Goal: Information Seeking & Learning: Check status

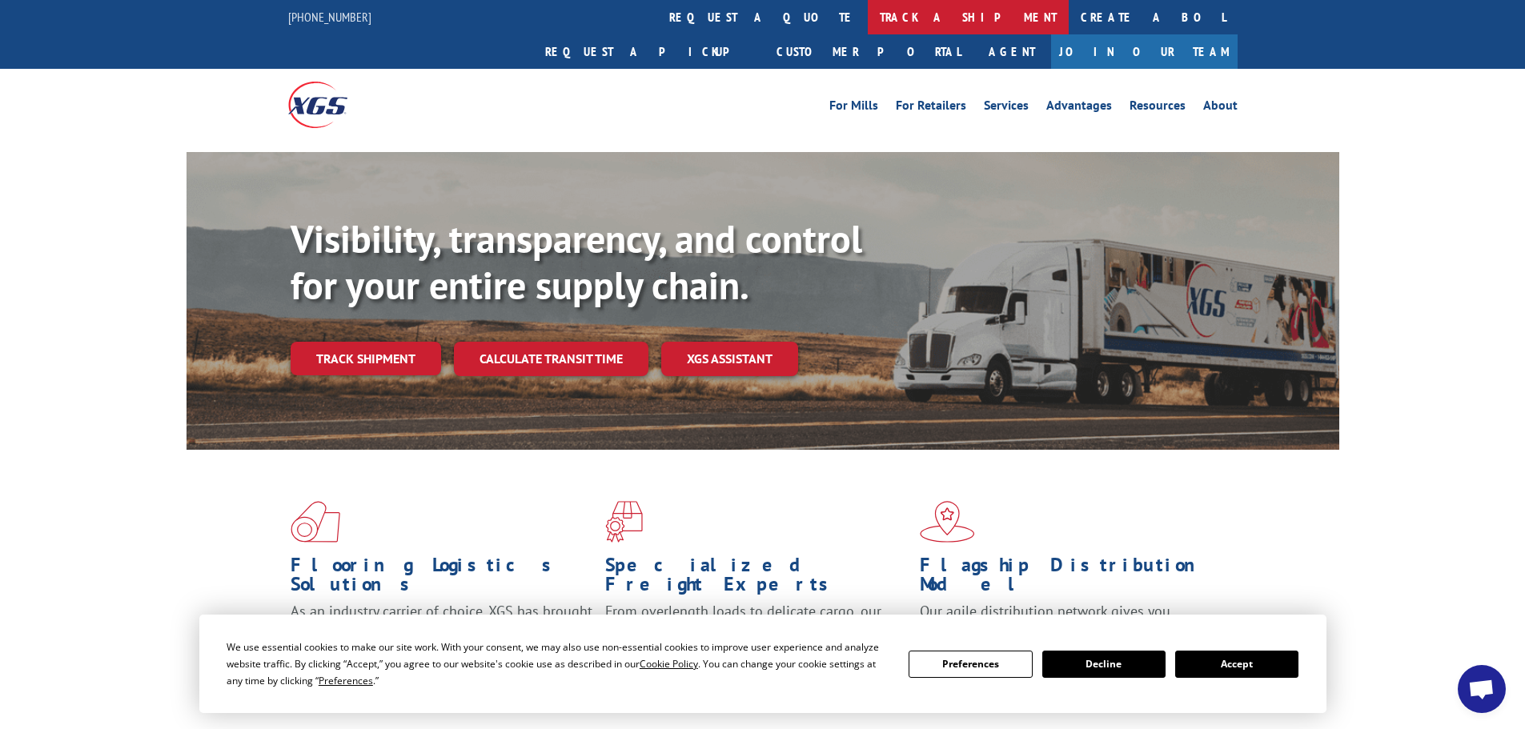
click at [868, 24] on link "track a shipment" at bounding box center [968, 17] width 201 height 34
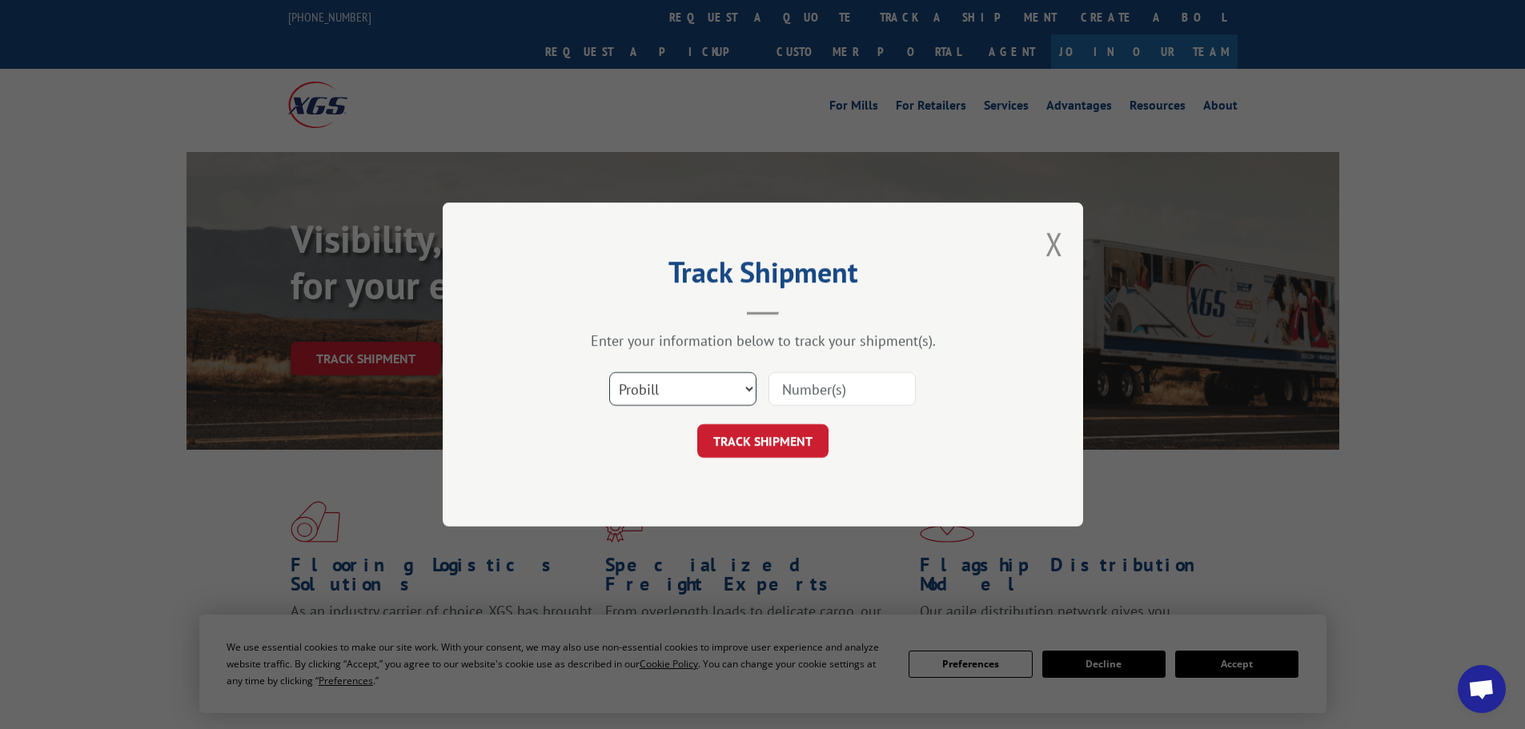
click at [630, 392] on select "Select category... Probill BOL PO" at bounding box center [682, 389] width 147 height 34
select select "po"
click at [609, 372] on select "Select category... Probill BOL PO" at bounding box center [682, 389] width 147 height 34
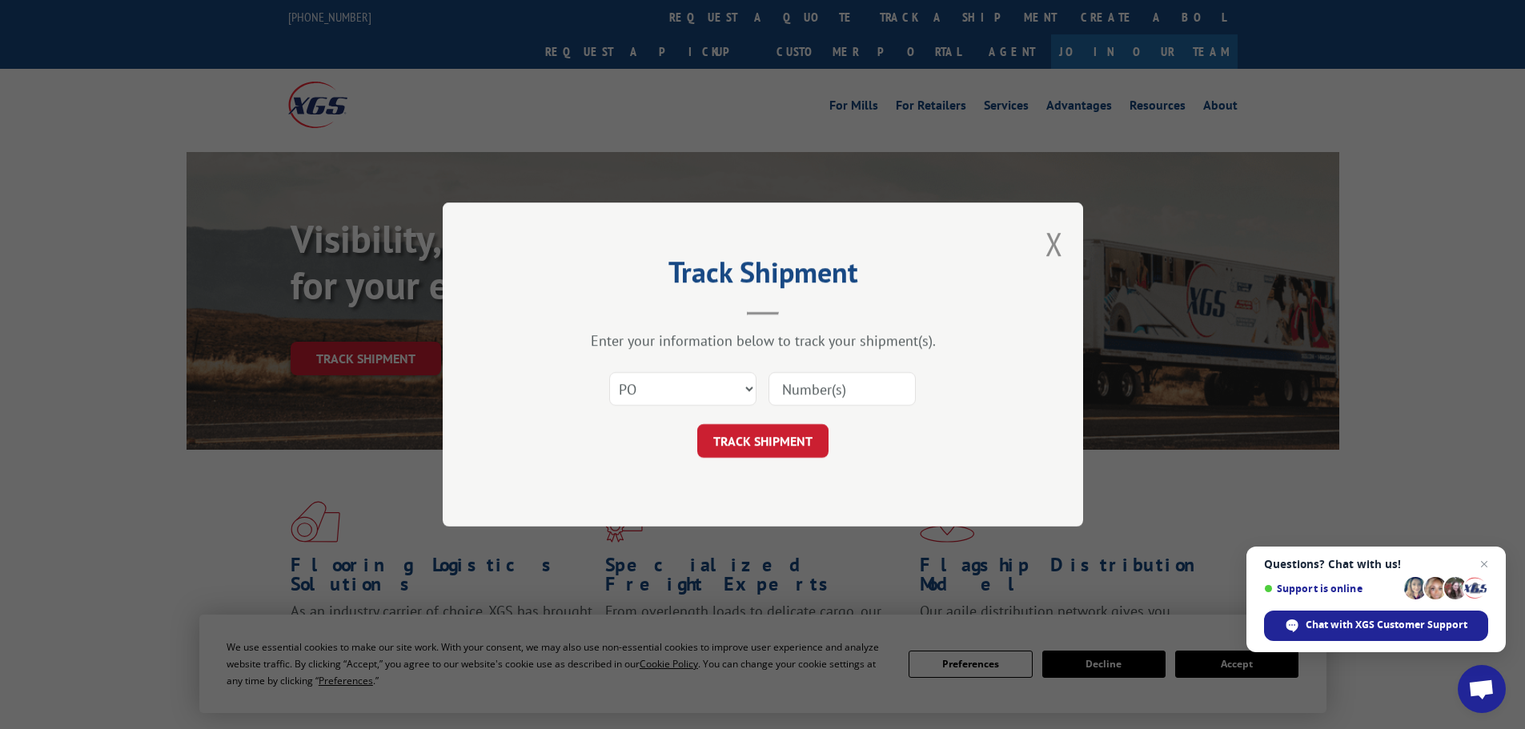
click at [775, 389] on input at bounding box center [841, 389] width 147 height 34
paste input "10544162"
type input "10544162"
click at [771, 442] on button "TRACK SHIPMENT" at bounding box center [762, 441] width 131 height 34
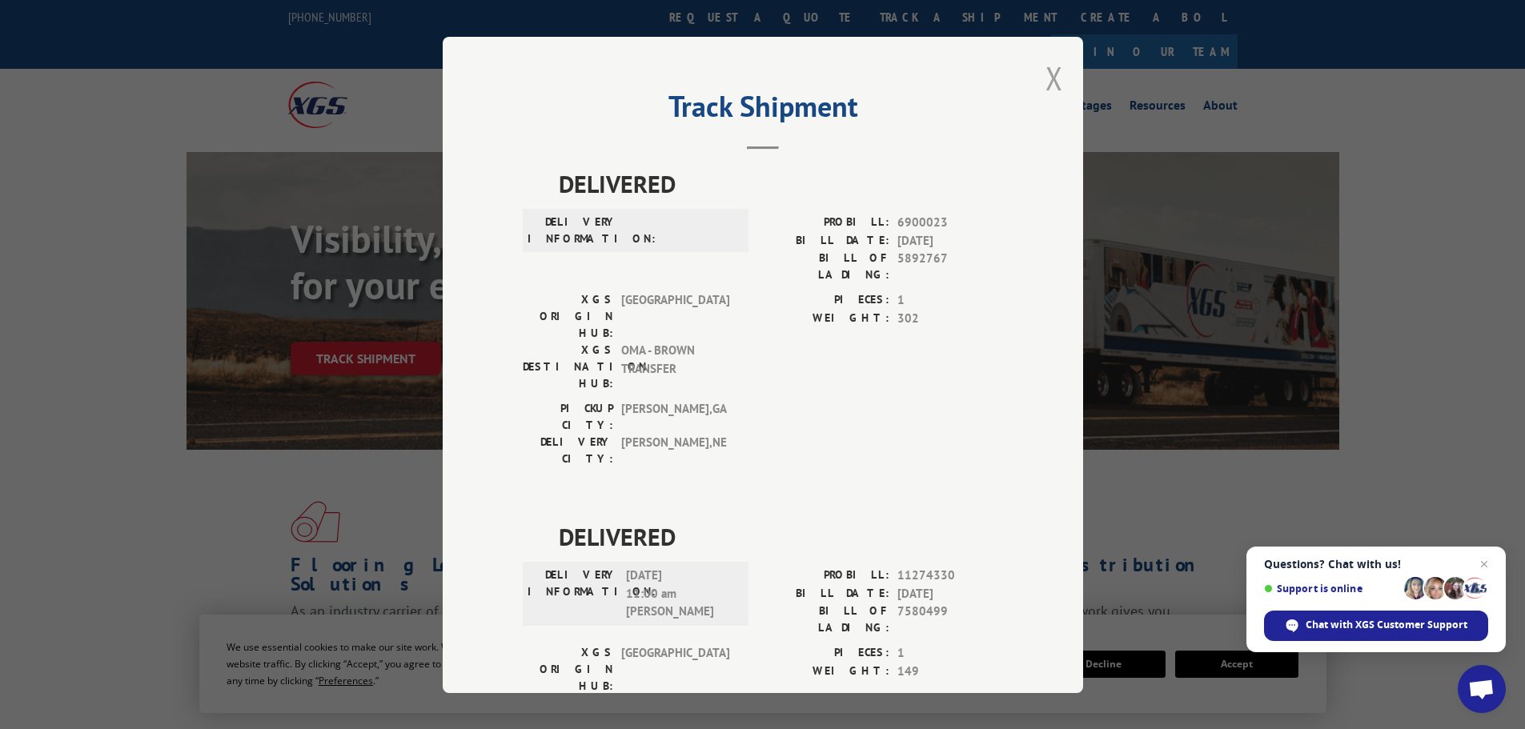
click at [1049, 78] on button "Close modal" at bounding box center [1054, 78] width 18 height 42
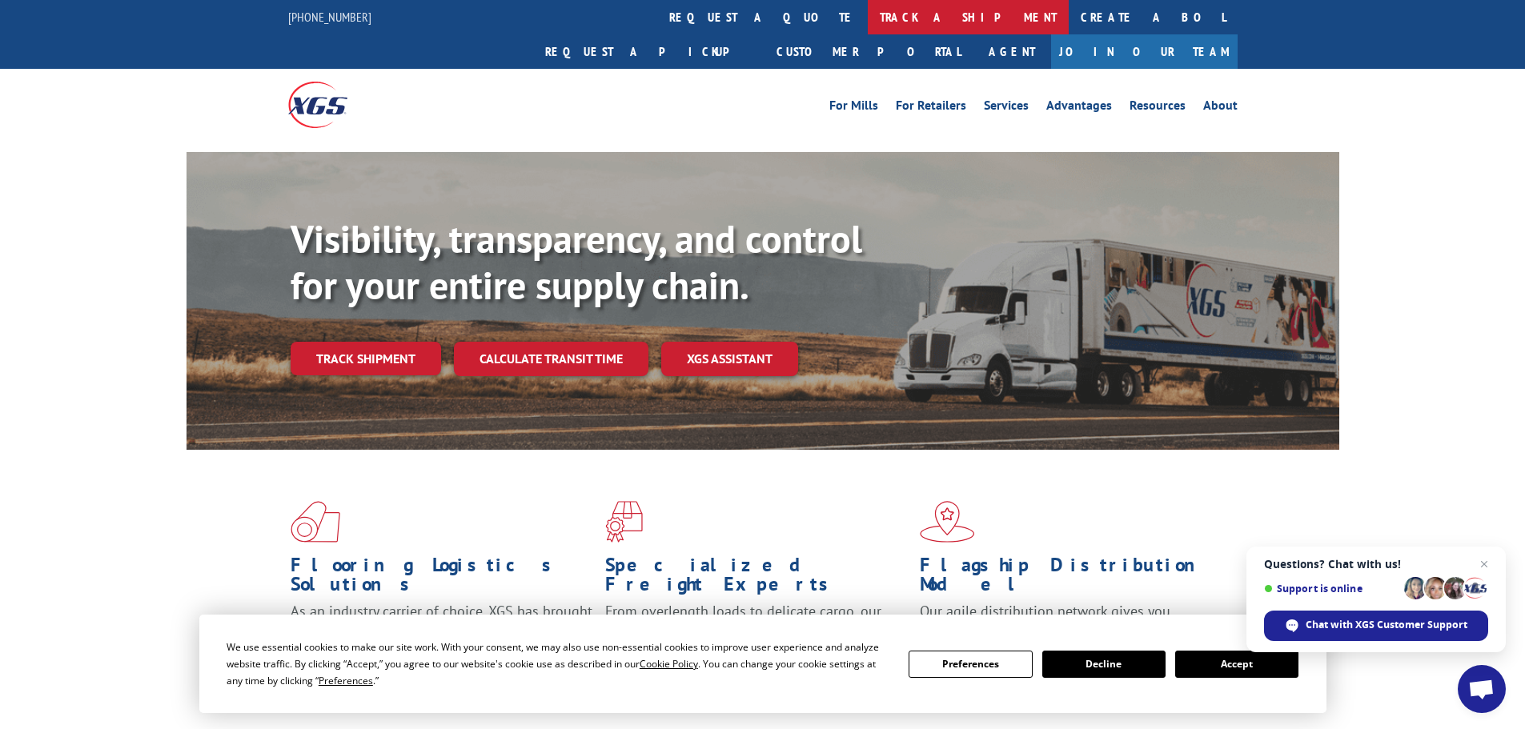
click at [868, 28] on link "track a shipment" at bounding box center [968, 17] width 201 height 34
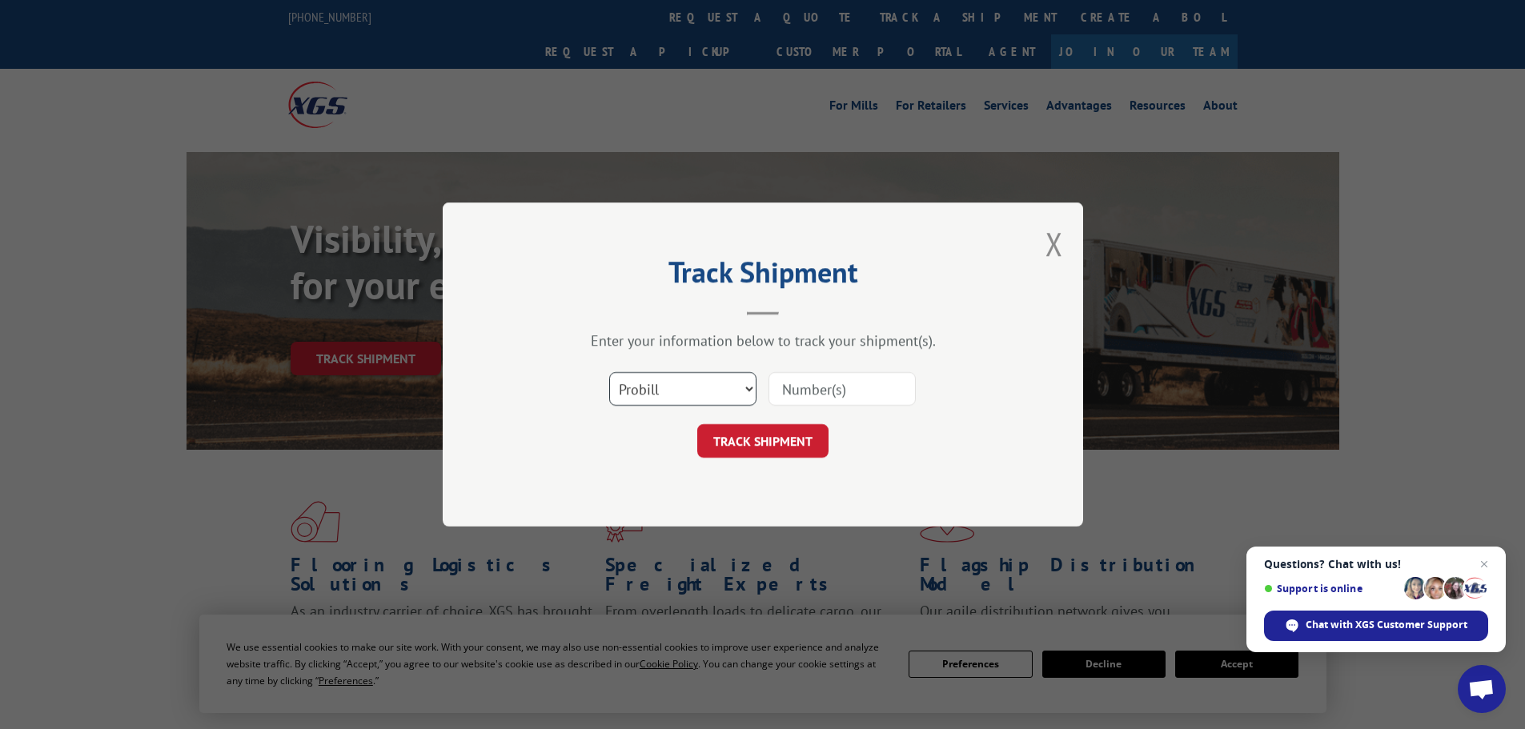
click at [652, 394] on select "Select category... Probill BOL PO" at bounding box center [682, 389] width 147 height 34
select select "po"
click at [609, 372] on select "Select category... Probill BOL PO" at bounding box center [682, 389] width 147 height 34
click at [792, 394] on input at bounding box center [841, 389] width 147 height 34
paste input "10544176"
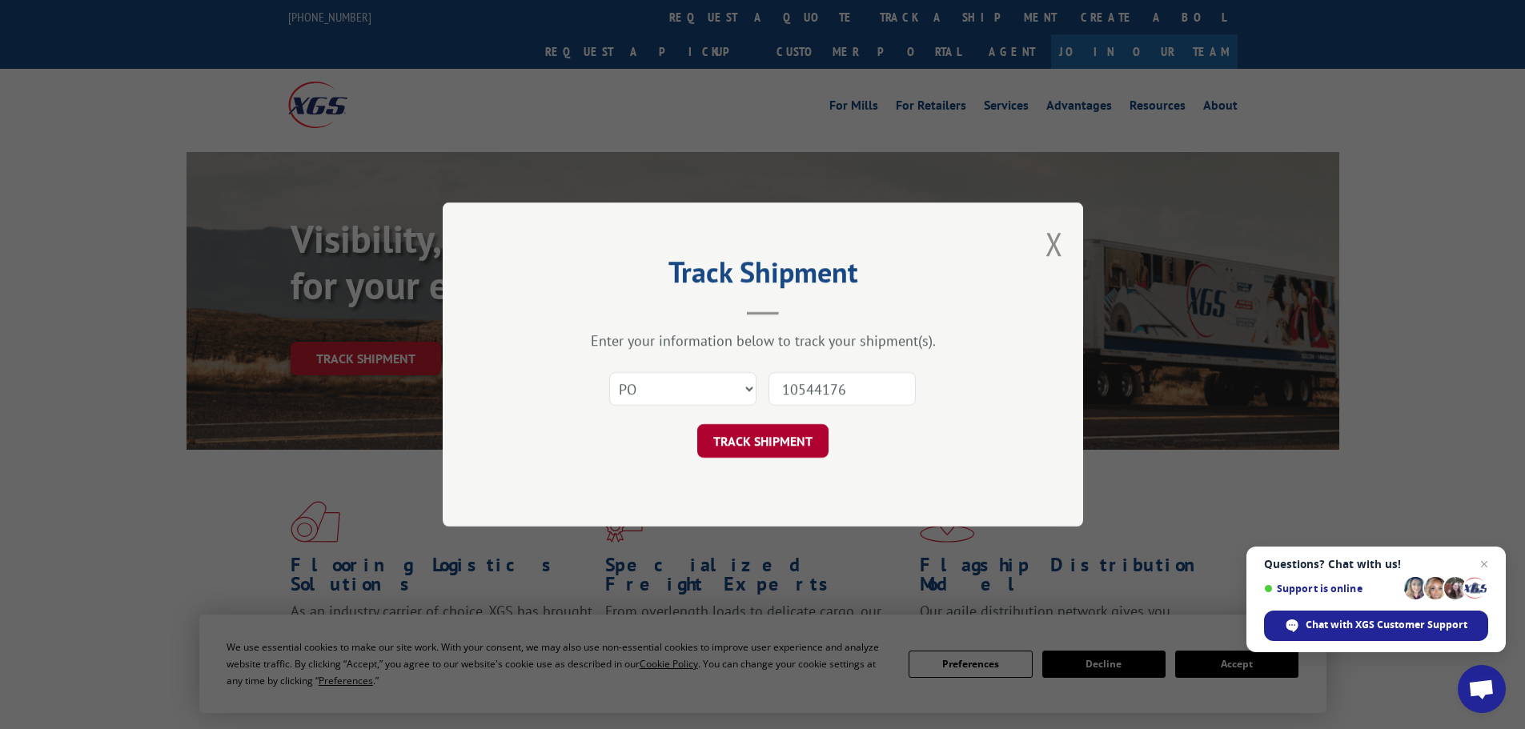
type input "10544176"
click at [759, 449] on button "TRACK SHIPMENT" at bounding box center [762, 441] width 131 height 34
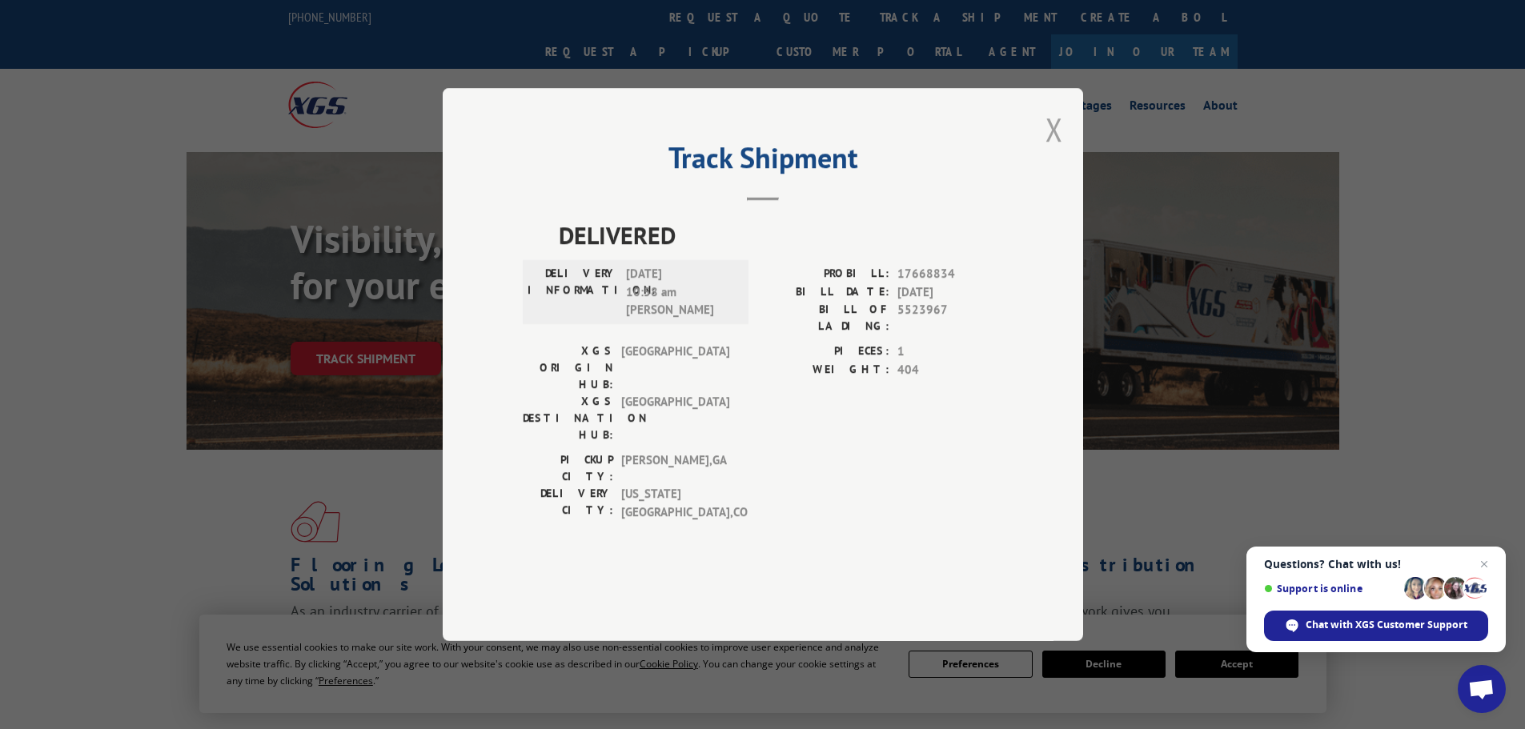
click at [1054, 150] on button "Close modal" at bounding box center [1054, 129] width 18 height 42
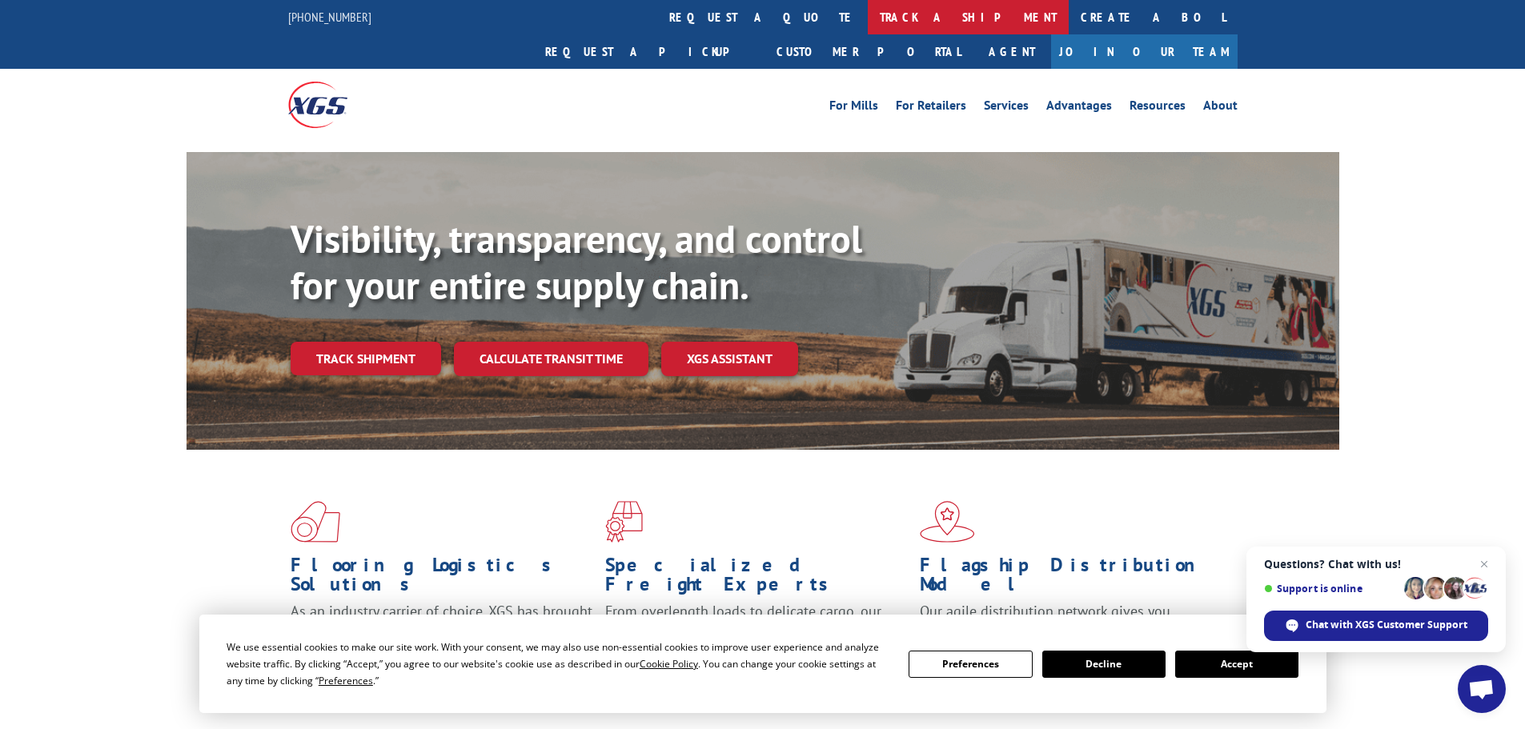
click at [868, 19] on link "track a shipment" at bounding box center [968, 17] width 201 height 34
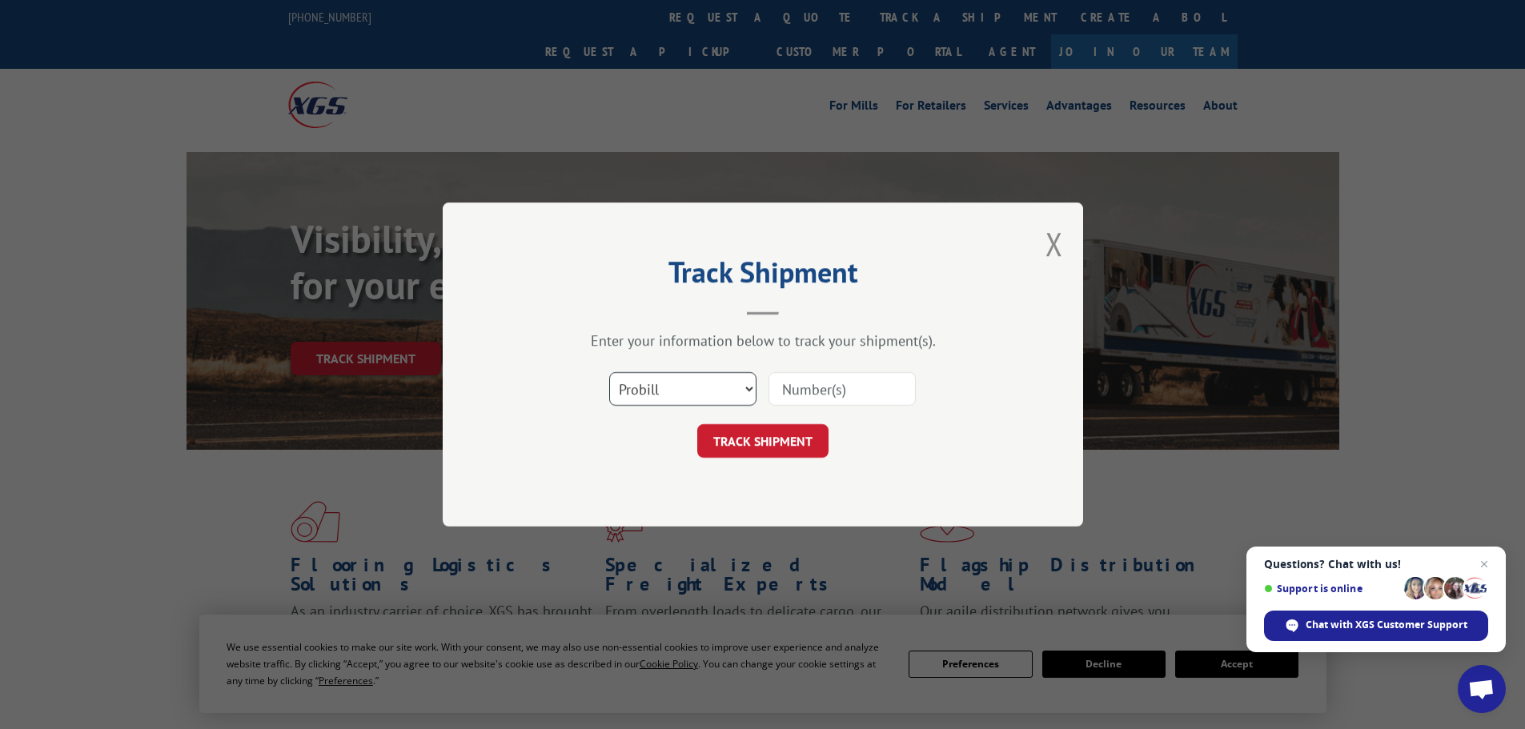
drag, startPoint x: 621, startPoint y: 395, endPoint x: 642, endPoint y: 405, distance: 23.3
click at [626, 397] on select "Select category... Probill BOL PO" at bounding box center [682, 389] width 147 height 34
select select "po"
click at [609, 372] on select "Select category... Probill BOL PO" at bounding box center [682, 389] width 147 height 34
click at [805, 386] on input at bounding box center [841, 389] width 147 height 34
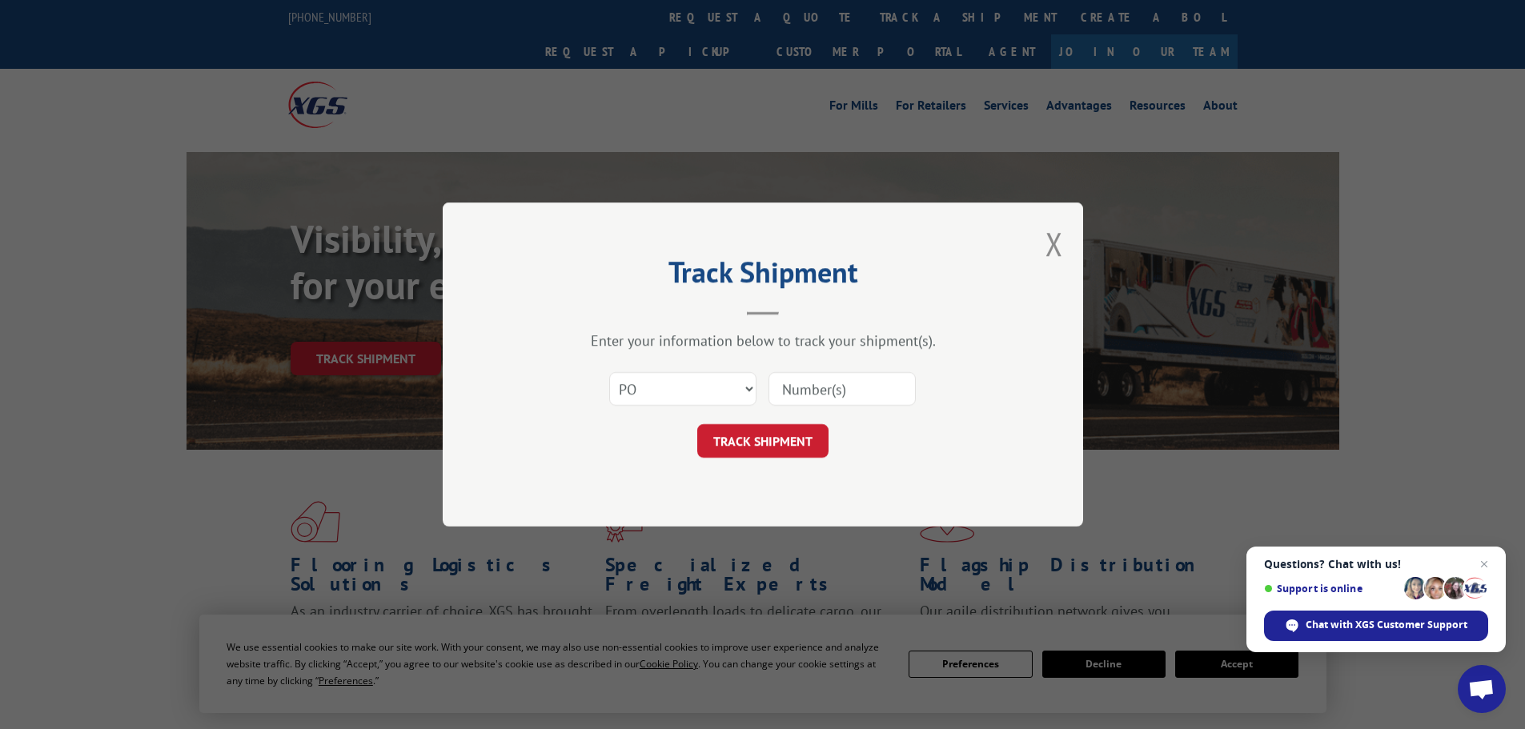
paste input "10544134"
type input "10544134"
click at [753, 437] on button "TRACK SHIPMENT" at bounding box center [762, 441] width 131 height 34
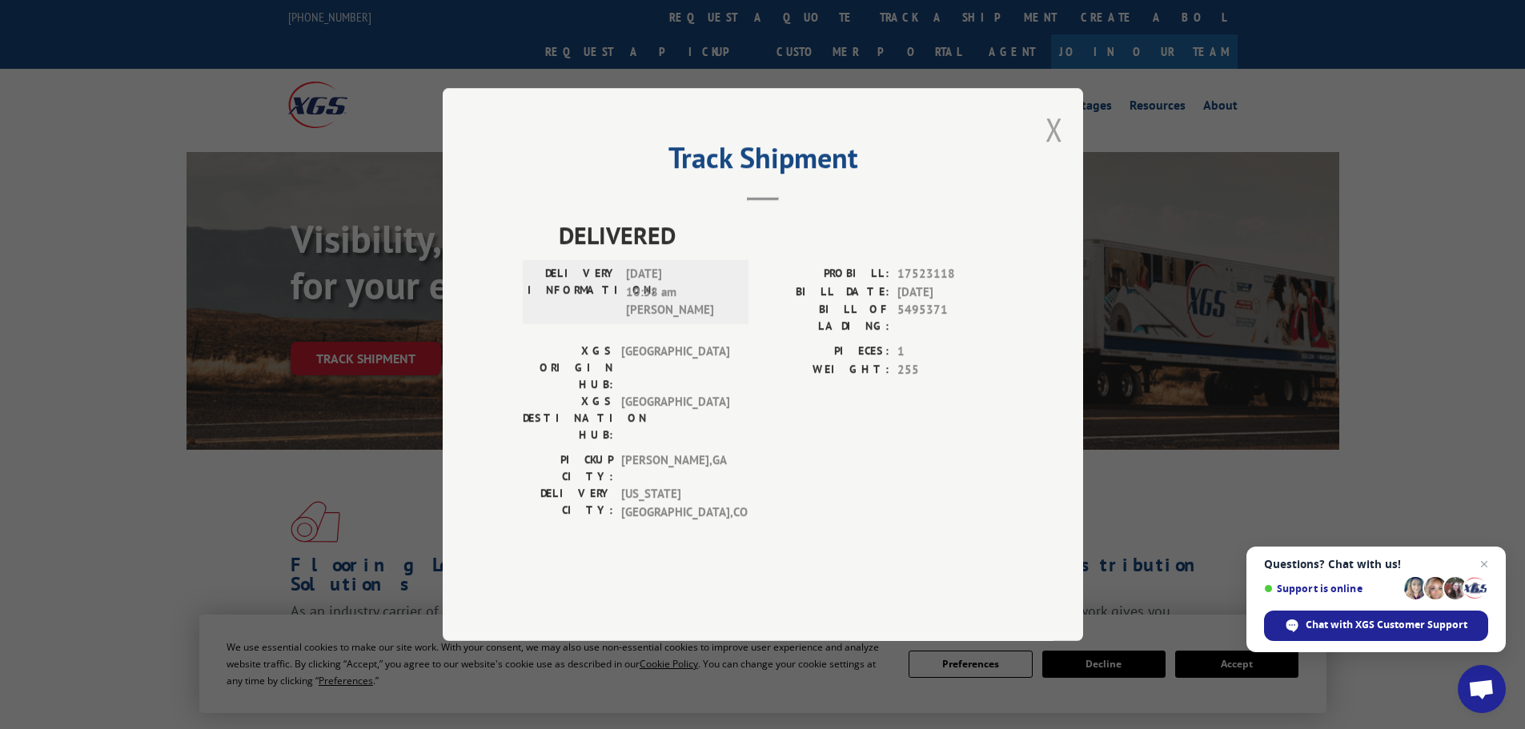
click at [1057, 150] on button "Close modal" at bounding box center [1054, 129] width 18 height 42
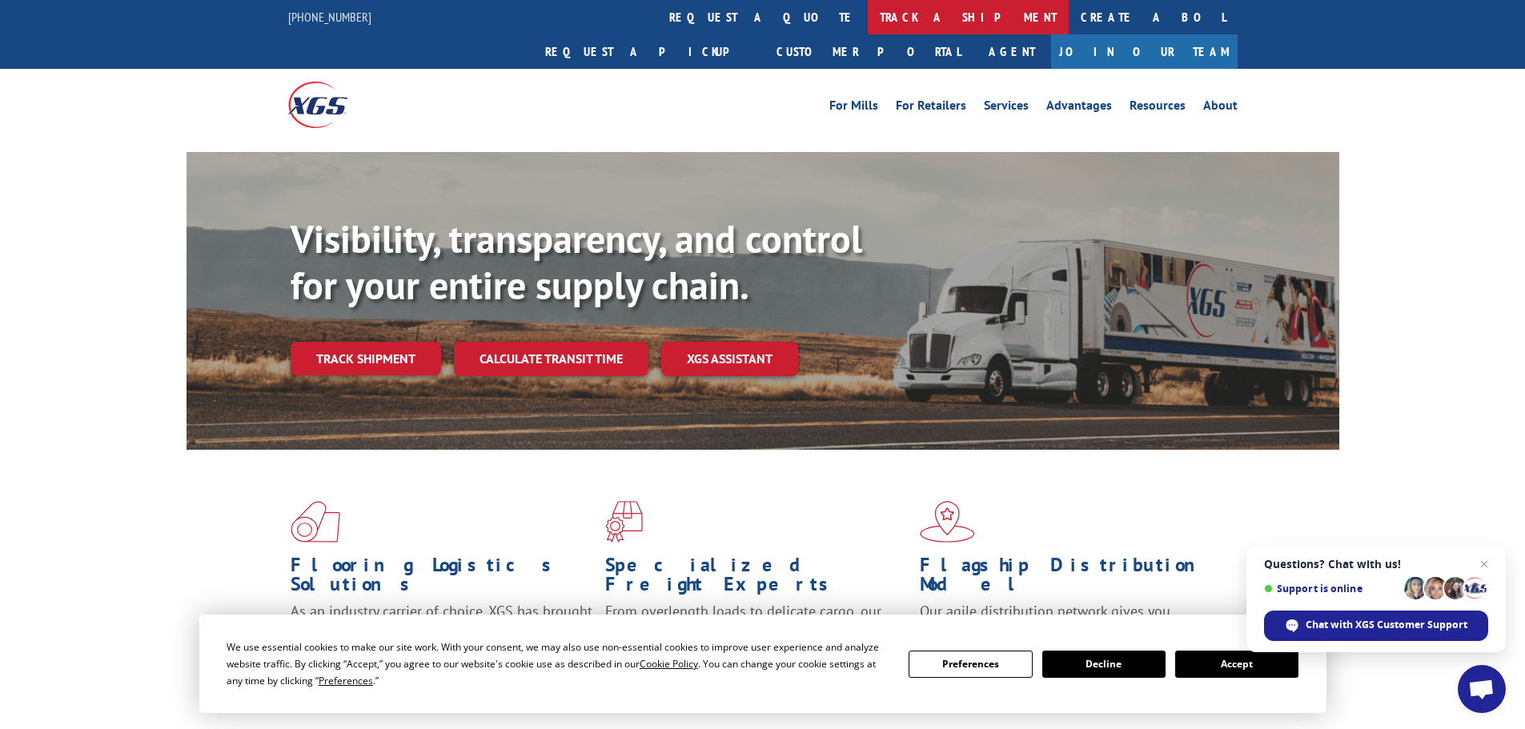
click at [868, 18] on link "track a shipment" at bounding box center [968, 17] width 201 height 34
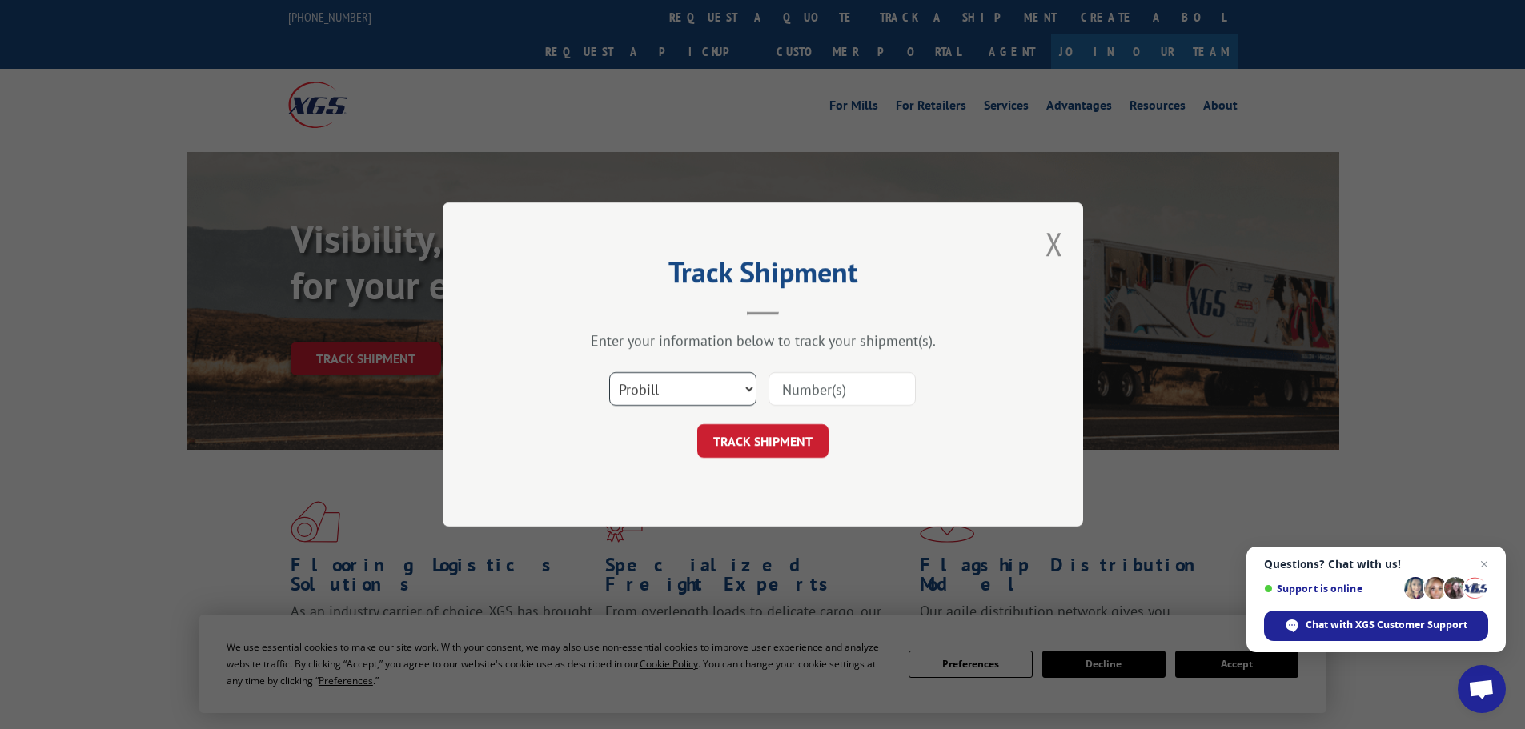
click at [666, 390] on select "Select category... Probill BOL PO" at bounding box center [682, 389] width 147 height 34
select select "po"
click at [609, 372] on select "Select category... Probill BOL PO" at bounding box center [682, 389] width 147 height 34
click at [809, 394] on input at bounding box center [841, 389] width 147 height 34
paste input "10544127"
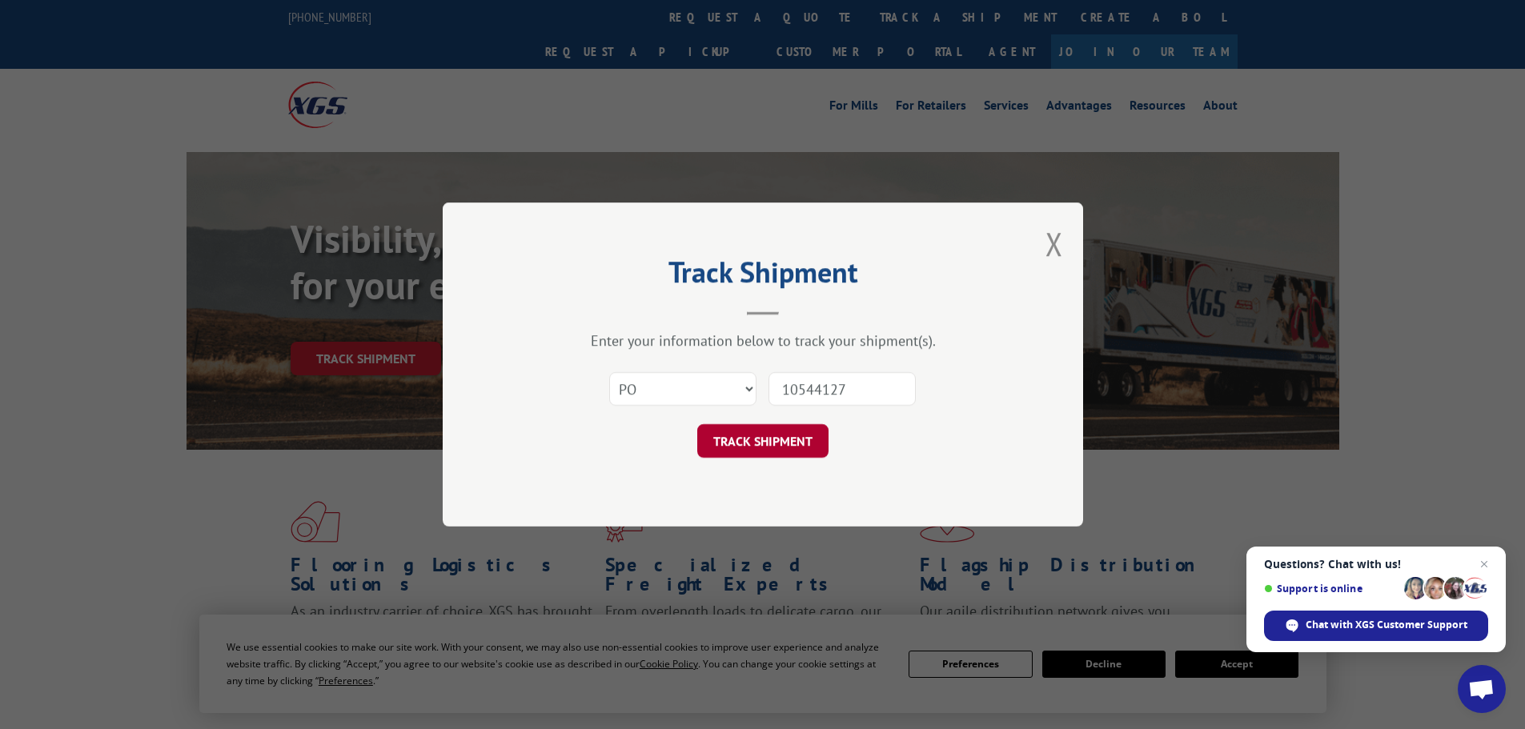
type input "10544127"
click at [738, 439] on button "TRACK SHIPMENT" at bounding box center [762, 441] width 131 height 34
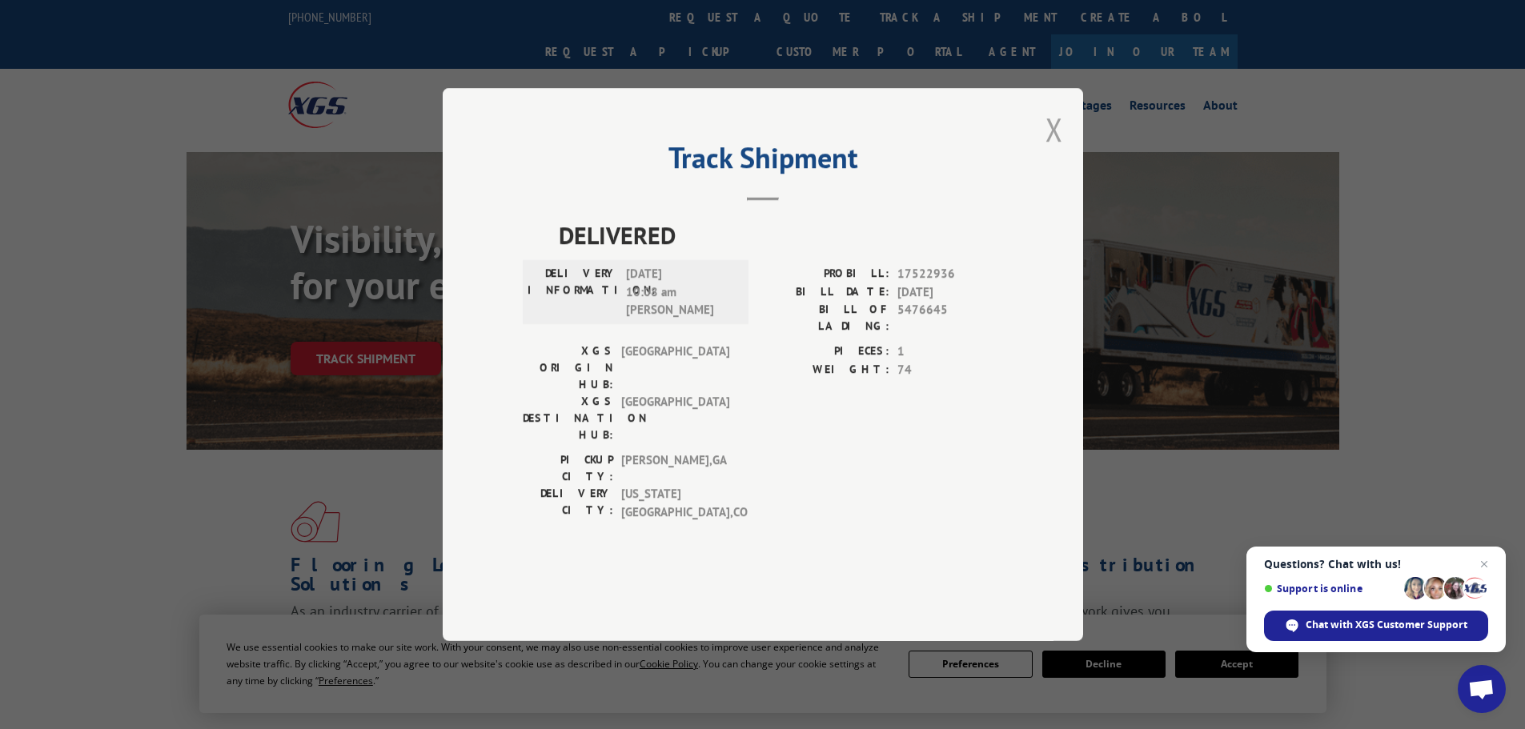
click at [1051, 150] on button "Close modal" at bounding box center [1054, 129] width 18 height 42
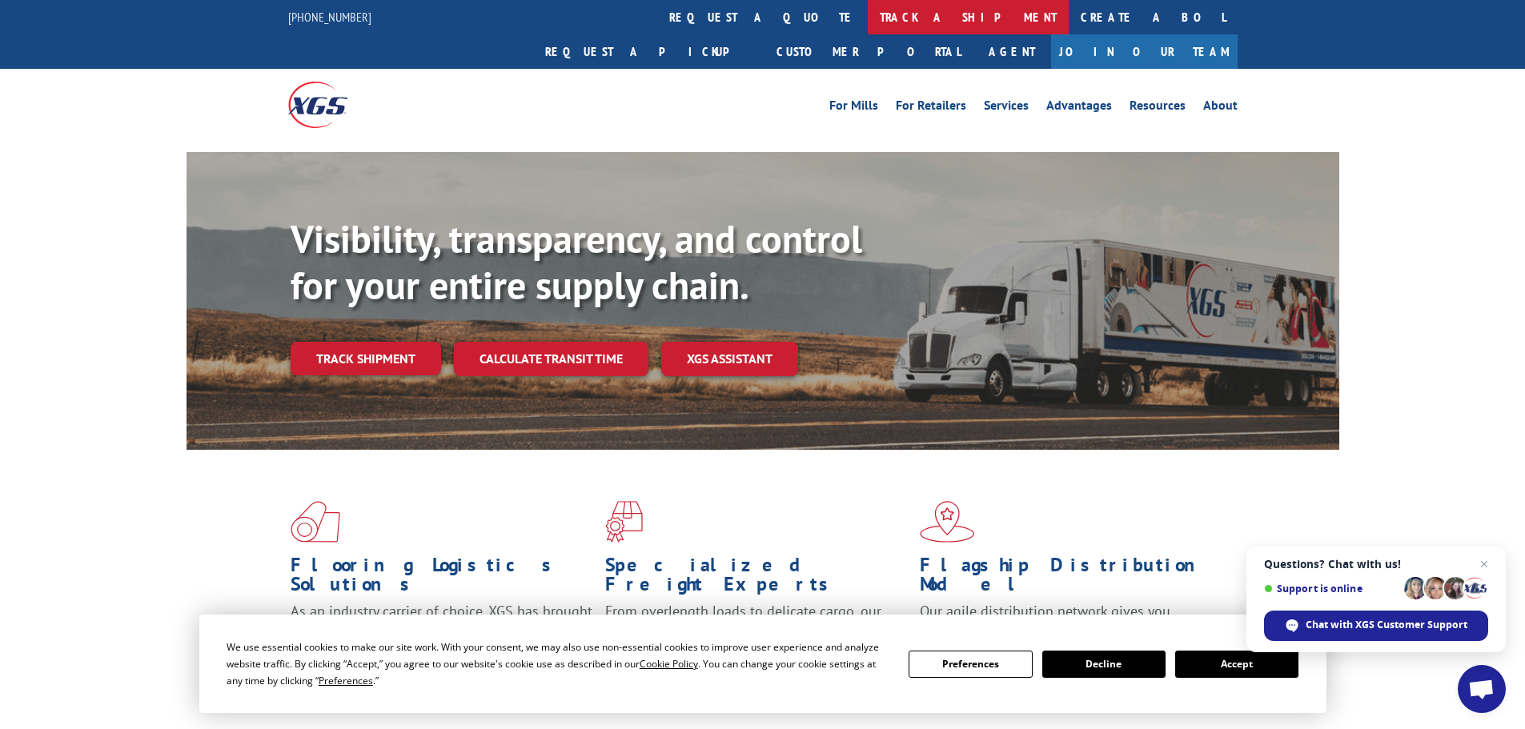
click at [868, 14] on link "track a shipment" at bounding box center [968, 17] width 201 height 34
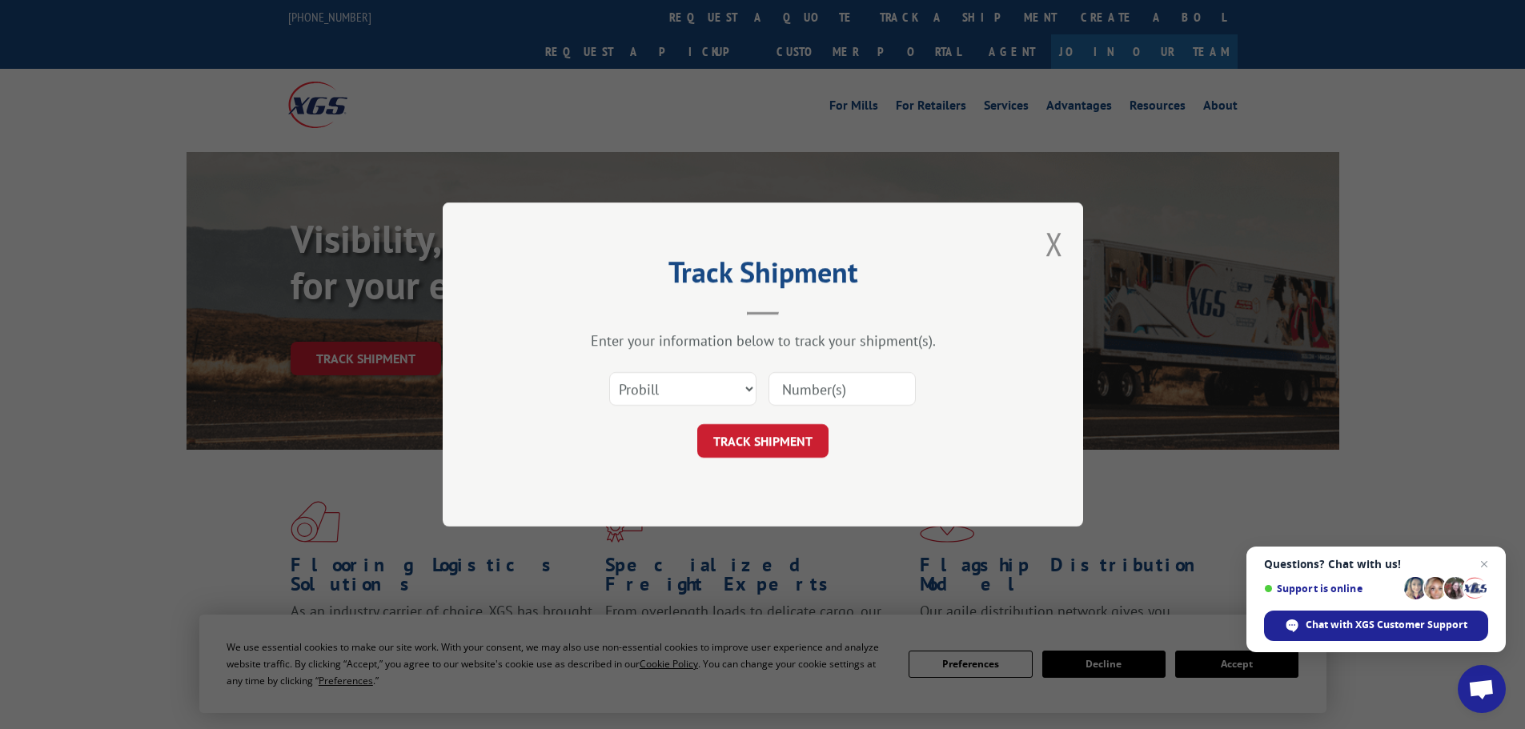
click at [644, 407] on div "Select category... Probill BOL PO" at bounding box center [683, 389] width 146 height 37
click at [647, 390] on select "Select category... Probill BOL PO" at bounding box center [682, 389] width 147 height 34
select select "po"
click at [609, 372] on select "Select category... Probill BOL PO" at bounding box center [682, 389] width 147 height 34
click at [787, 394] on input at bounding box center [841, 389] width 147 height 34
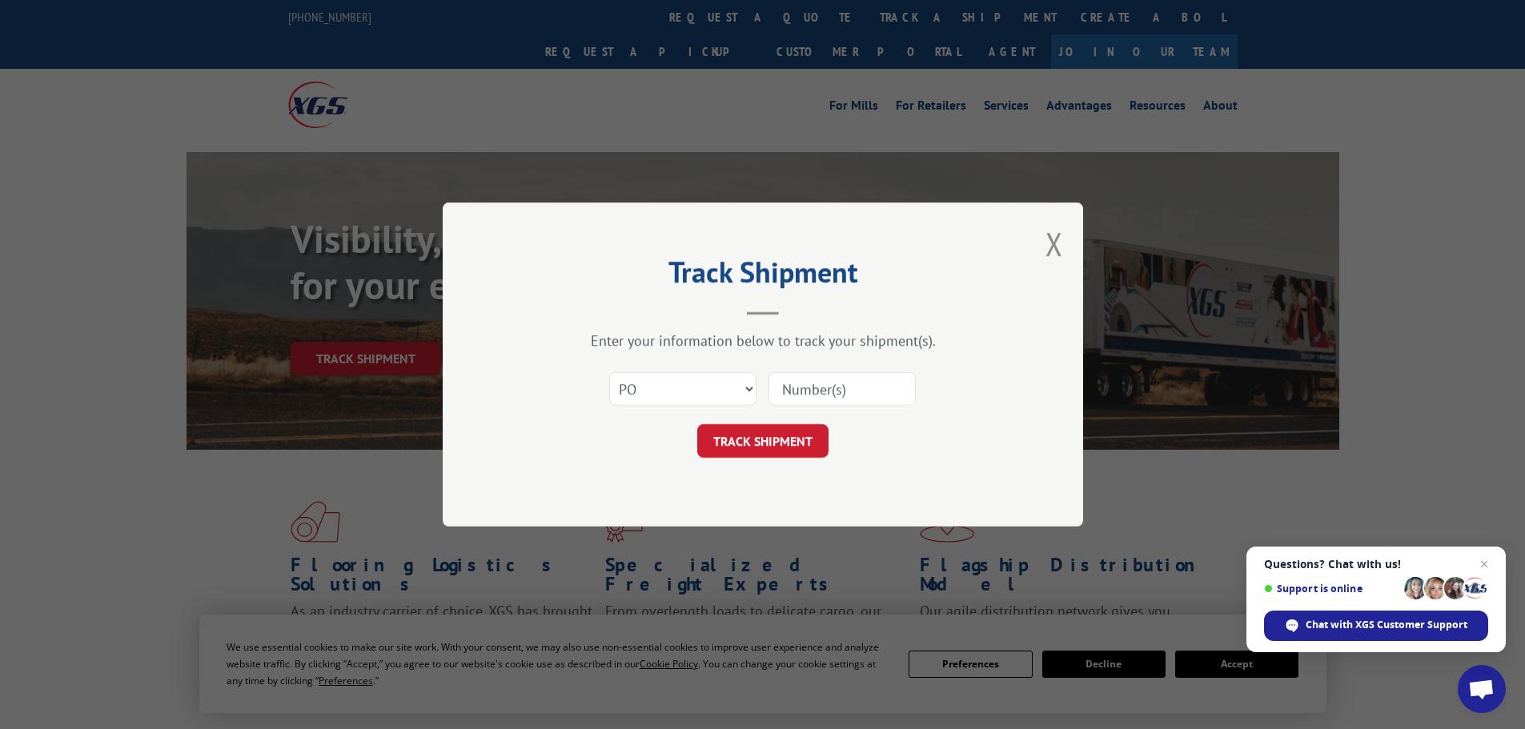
paste input "10544127"
type input "10544127"
click at [764, 440] on button "TRACK SHIPMENT" at bounding box center [762, 441] width 131 height 34
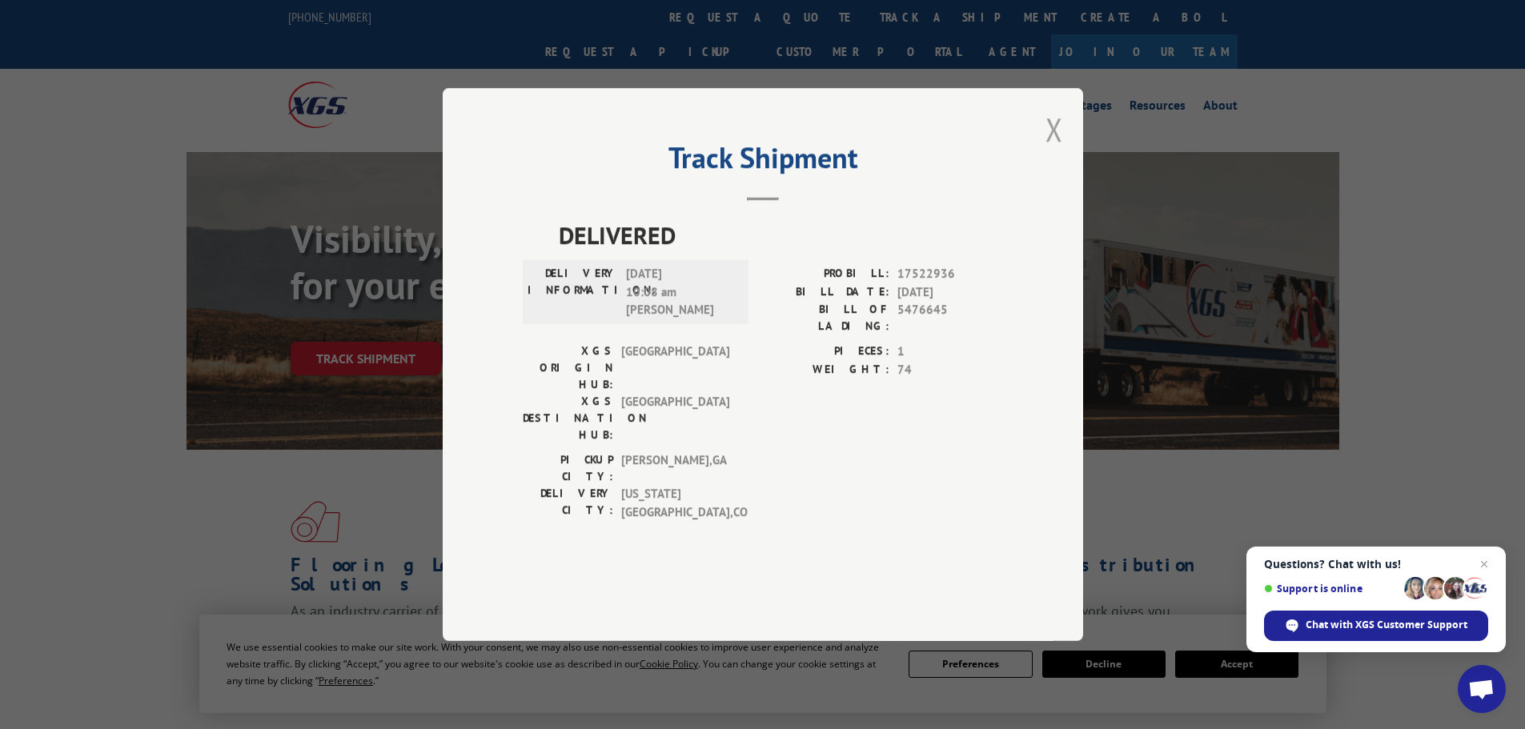
click at [1058, 150] on button "Close modal" at bounding box center [1054, 129] width 18 height 42
